Goal: Information Seeking & Learning: Learn about a topic

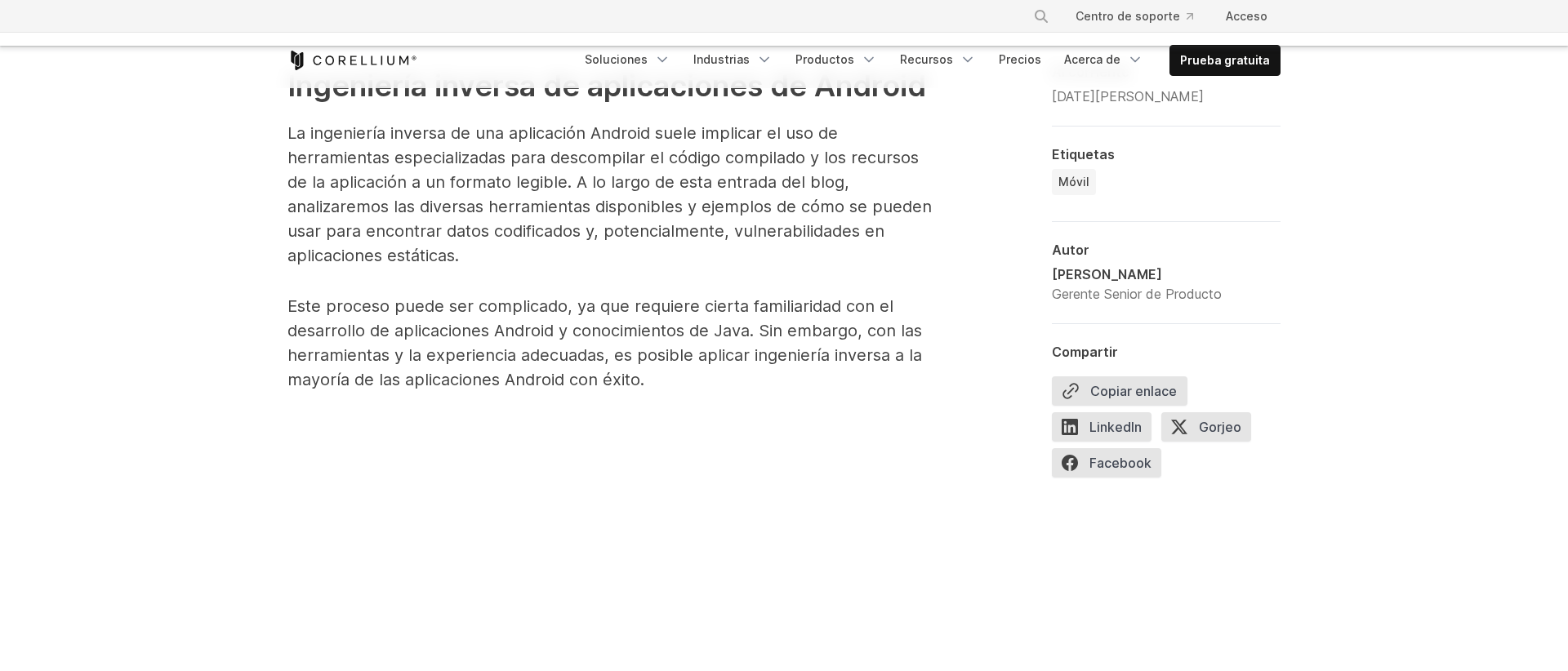
scroll to position [838, 0]
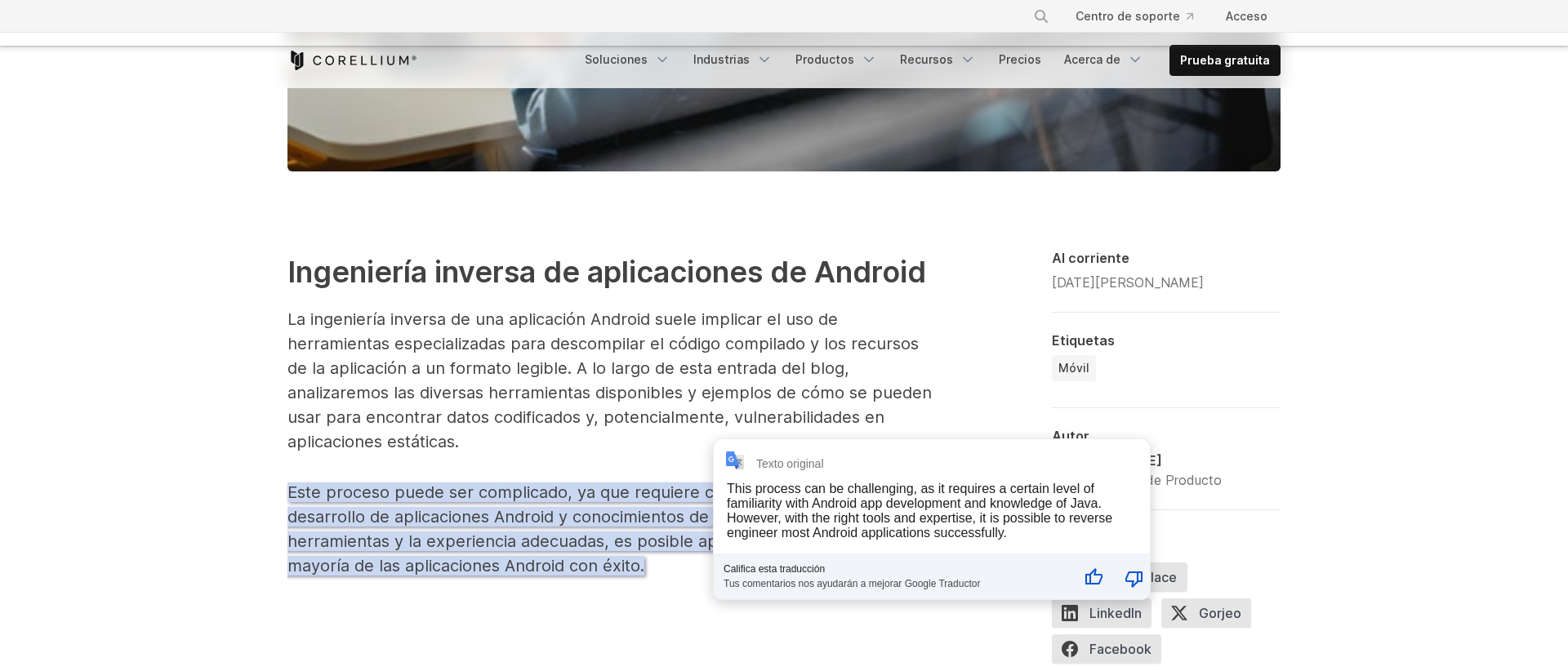
drag, startPoint x: 165, startPoint y: 388, endPoint x: 190, endPoint y: 390, distance: 25.1
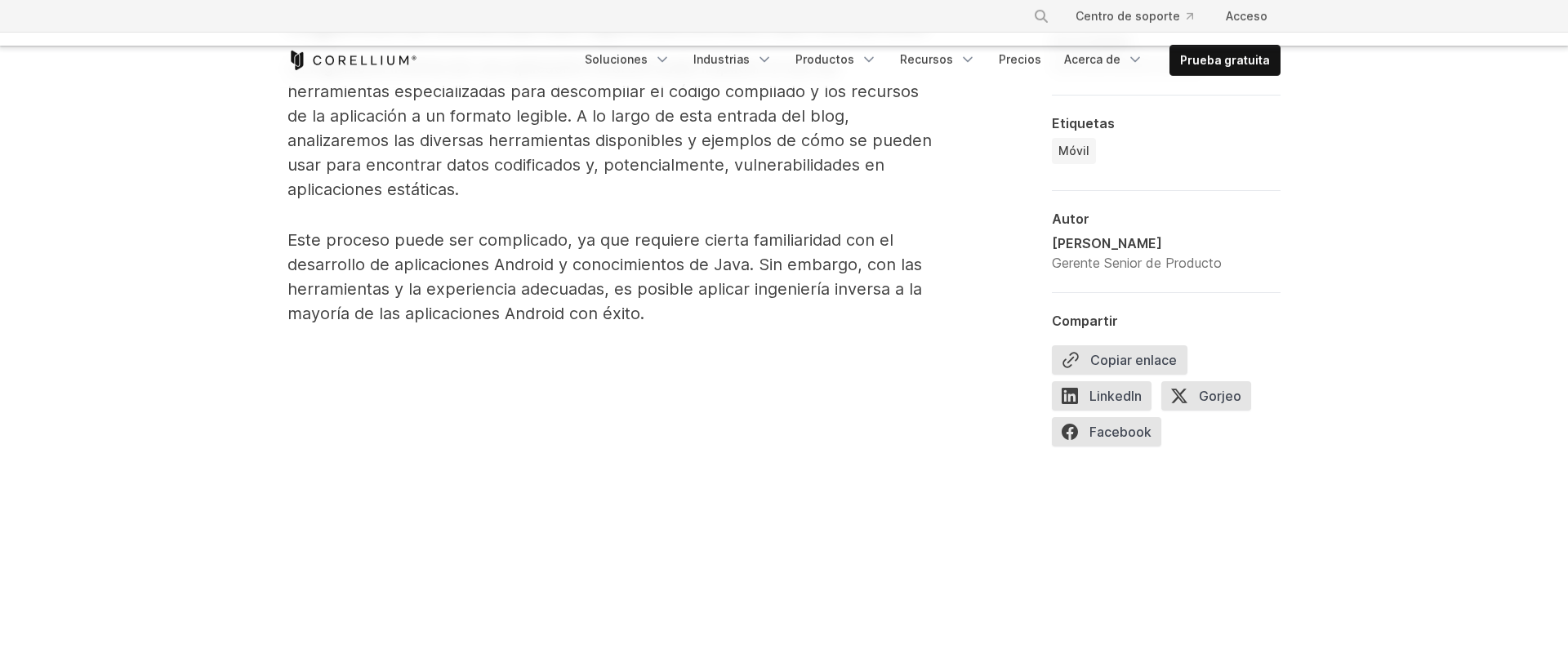
scroll to position [1117, 0]
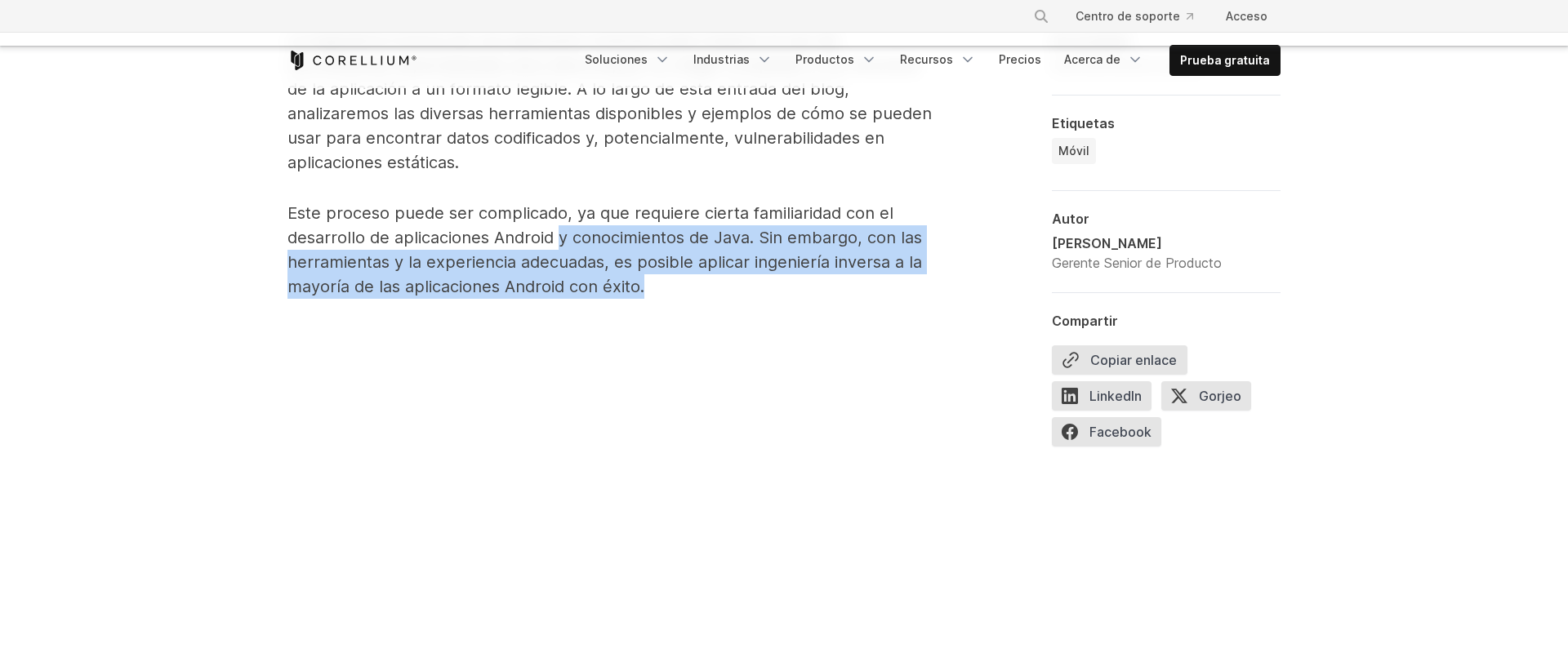
drag, startPoint x: 561, startPoint y: 207, endPoint x: 750, endPoint y: 260, distance: 196.3
click at [750, 260] on p "Este proceso puede ser complicado, ya que requiere cierta familiaridad con el d…" at bounding box center [614, 250] width 653 height 98
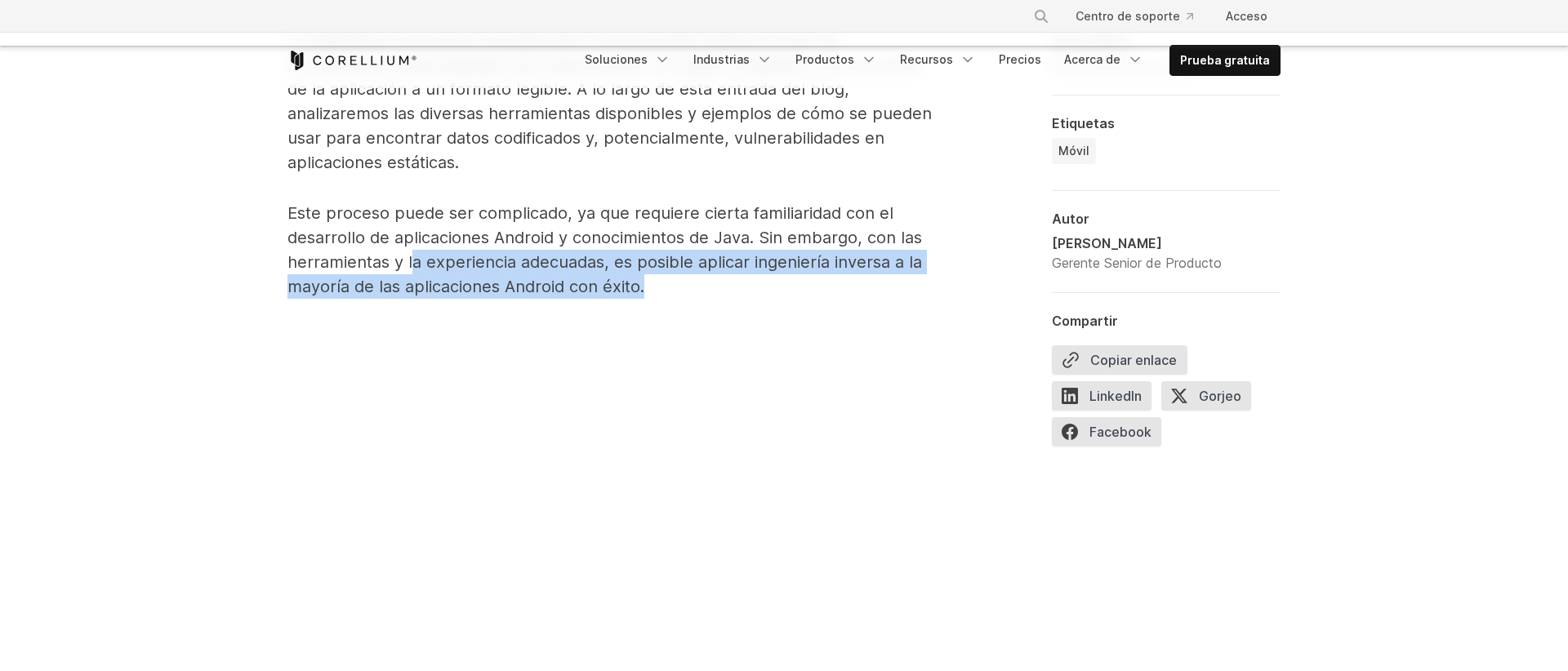
drag, startPoint x: 647, startPoint y: 260, endPoint x: 408, endPoint y: 239, distance: 239.9
click at [412, 239] on p "Este proceso puede ser complicado, ya que requiere cierta familiaridad con el d…" at bounding box center [614, 250] width 653 height 98
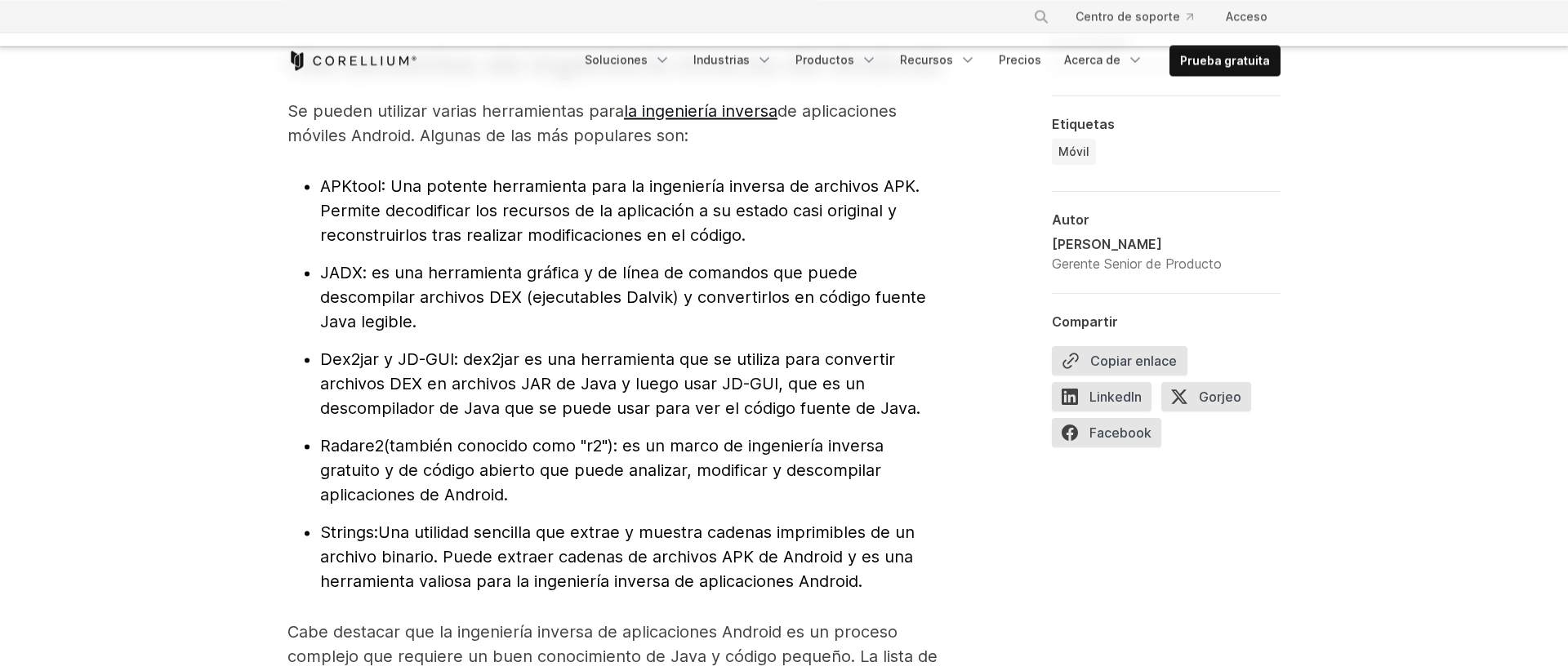
scroll to position [1862, 0]
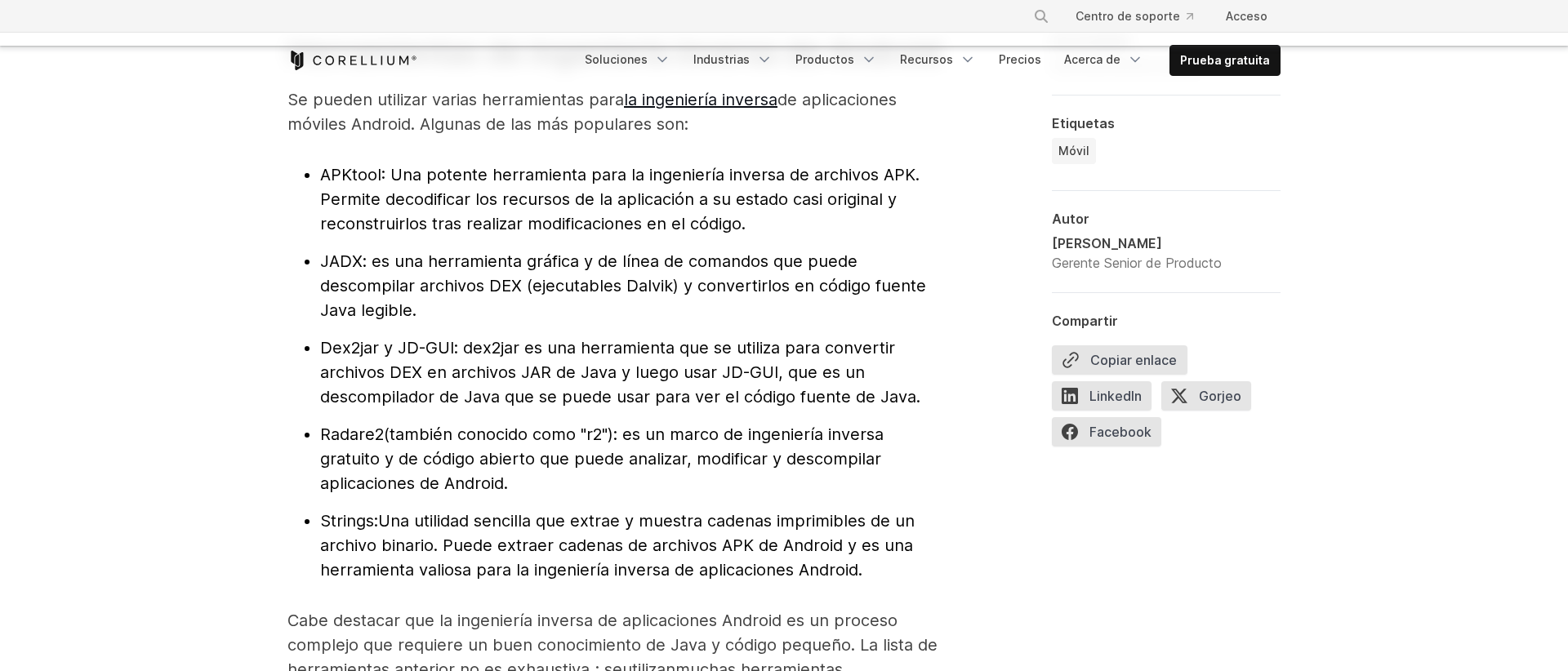
drag, startPoint x: 329, startPoint y: 203, endPoint x: 786, endPoint y: 248, distance: 459.2
click at [786, 236] on li "APKtool : Una potente herramienta para la ingeniería inversa de archivos APK. P…" at bounding box center [630, 199] width 620 height 74
drag, startPoint x: 761, startPoint y: 241, endPoint x: 294, endPoint y: 197, distance: 469.1
click at [294, 197] on ul "APKtool : Una potente herramienta para la ingeniería inversa de archivos APK. P…" at bounding box center [614, 372] width 653 height 419
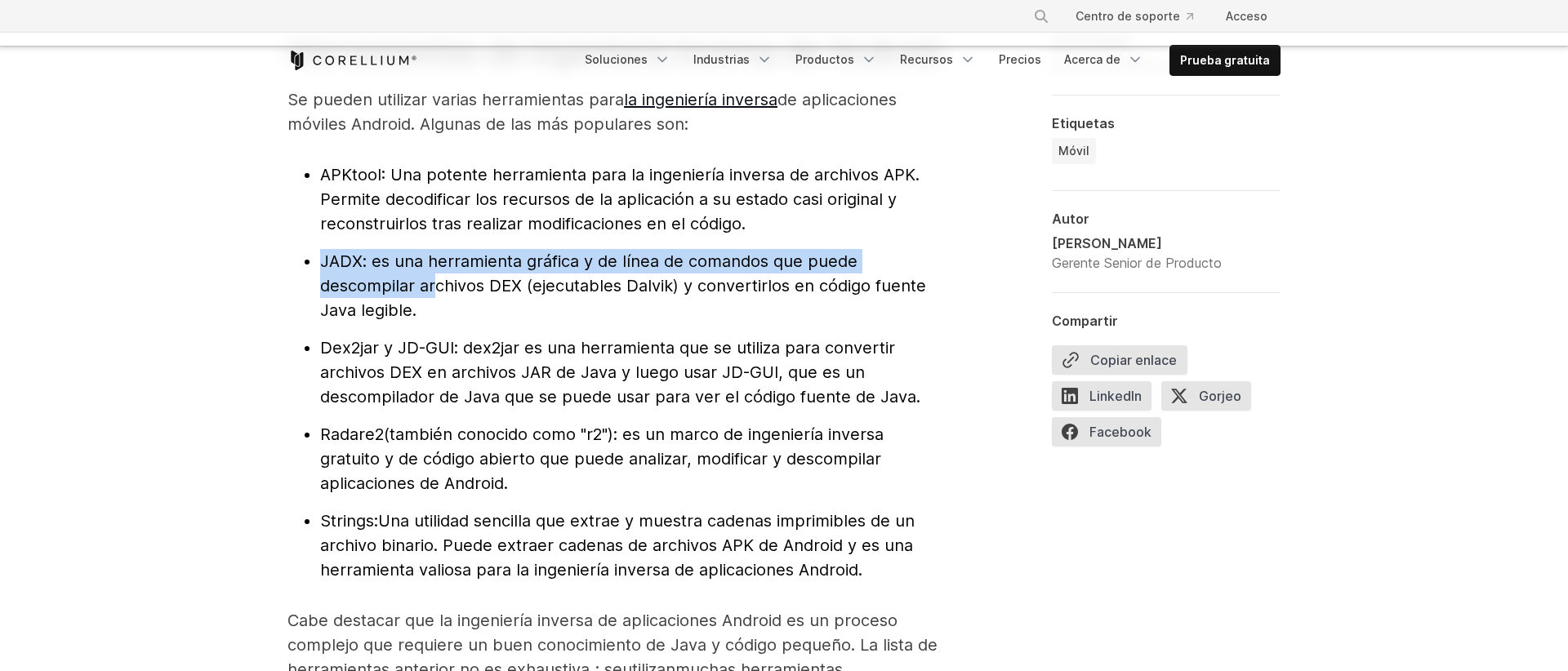
drag, startPoint x: 331, startPoint y: 285, endPoint x: 455, endPoint y: 314, distance: 127.3
click at [451, 307] on li "JADX : es una herramienta gráfica y de línea de comandos que puede descompilar …" at bounding box center [630, 285] width 620 height 74
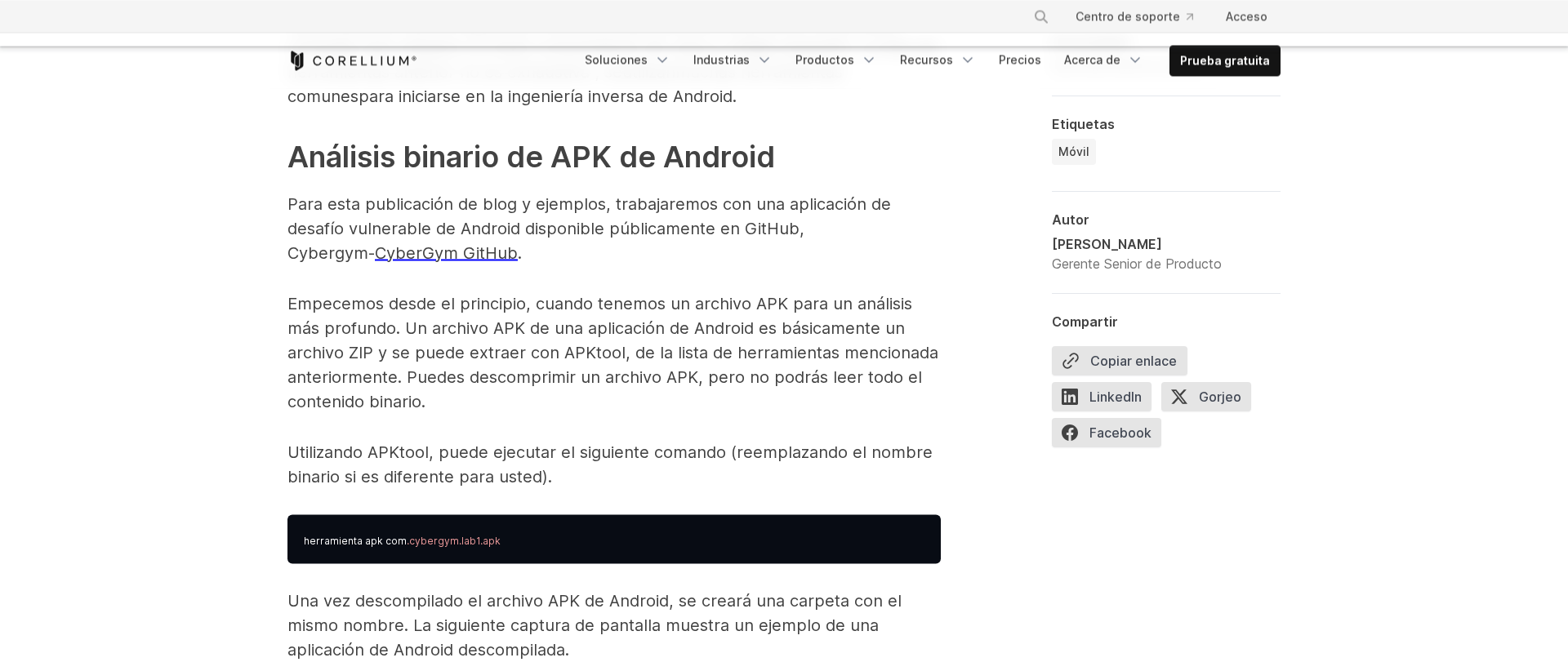
scroll to position [2514, 0]
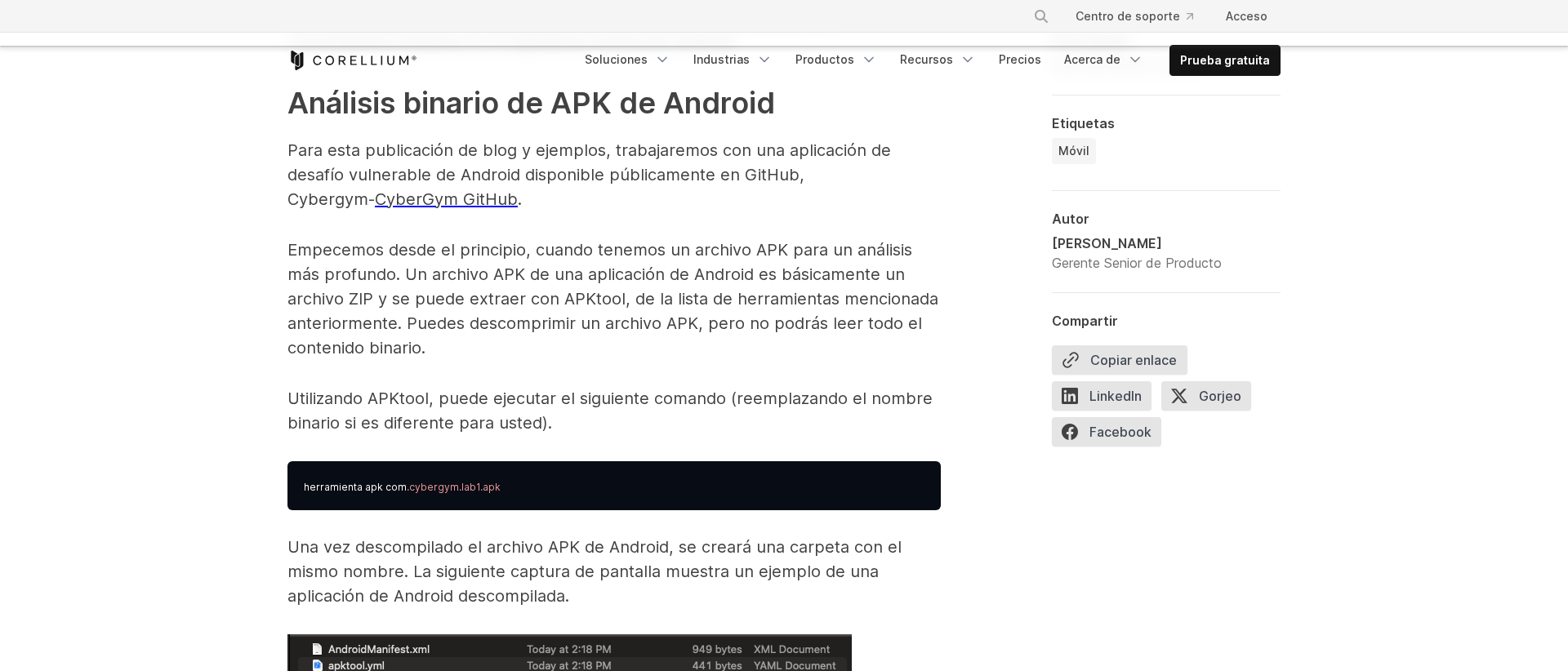
drag, startPoint x: 514, startPoint y: 508, endPoint x: 342, endPoint y: 517, distance: 172.2
click at [345, 510] on pre "herramienta apk com .cybergym.lab1.apk" at bounding box center [614, 485] width 653 height 49
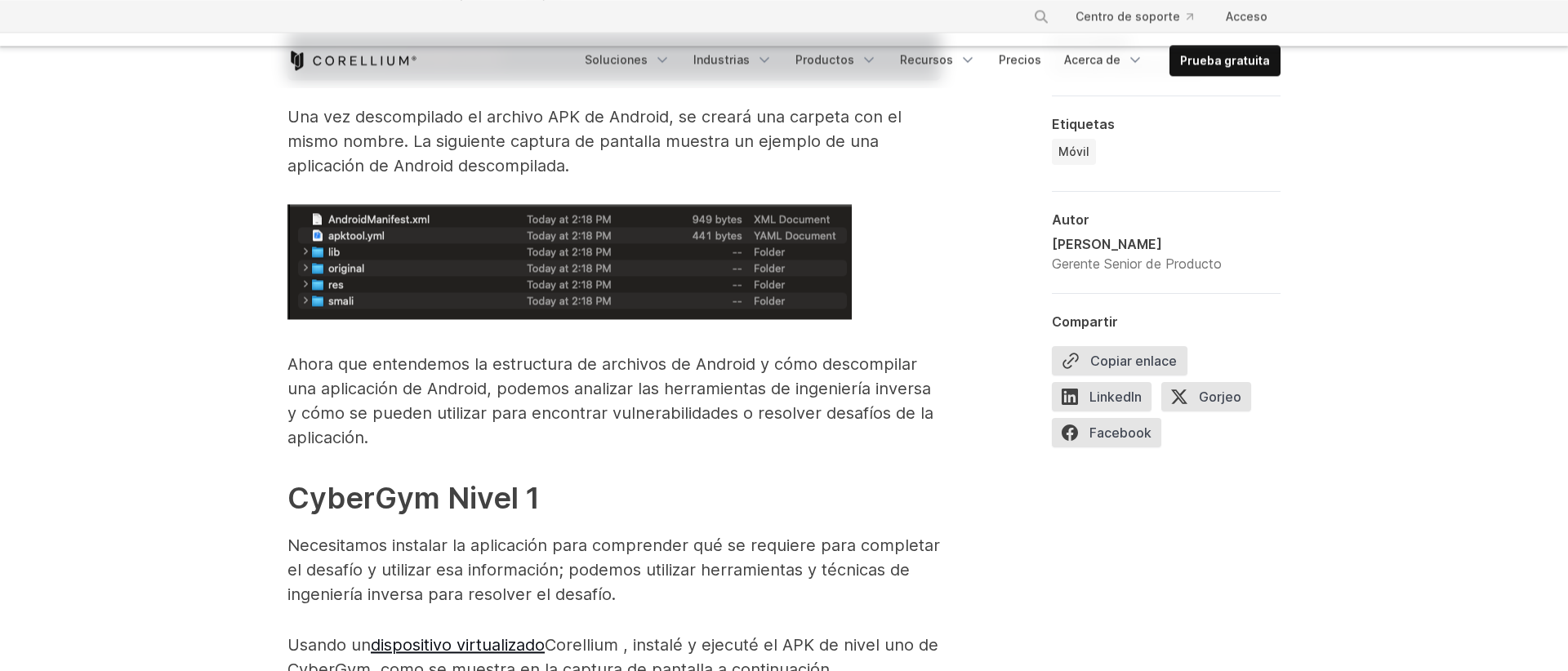
scroll to position [2979, 0]
